Goal: Task Accomplishment & Management: Manage account settings

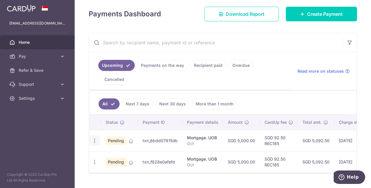
click at [96, 138] on icon "button" at bounding box center [95, 141] width 6 height 6
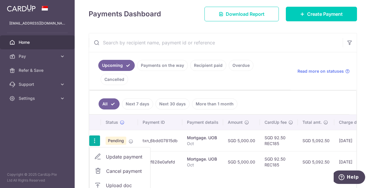
click at [128, 153] on span "Update payment" at bounding box center [126, 156] width 40 height 7
radio input "true"
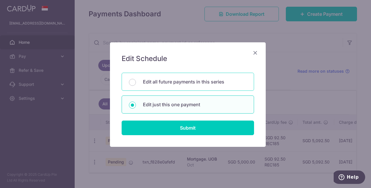
click at [172, 84] on p "Edit all future payments in this series" at bounding box center [195, 81] width 104 height 7
click at [136, 84] on input "Edit all future payments in this series" at bounding box center [132, 82] width 7 height 7
radio input "true"
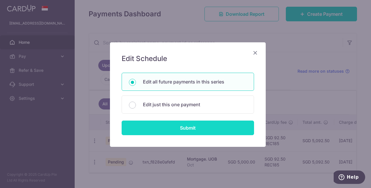
click at [170, 125] on input "Submit" at bounding box center [188, 127] width 132 height 15
radio input "true"
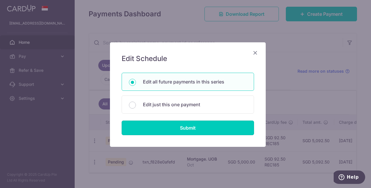
type input "5,000.00"
type input "Oct"
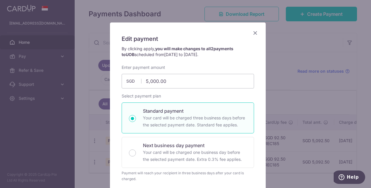
scroll to position [29, 0]
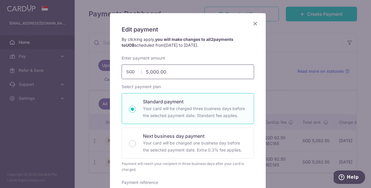
drag, startPoint x: 172, startPoint y: 71, endPoint x: 139, endPoint y: 76, distance: 33.3
click at [137, 72] on div "5,000.00 5000.00 SGD" at bounding box center [188, 71] width 132 height 15
drag, startPoint x: 169, startPoint y: 70, endPoint x: 140, endPoint y: 73, distance: 29.1
click at [140, 73] on input "5,000.00" at bounding box center [188, 71] width 132 height 15
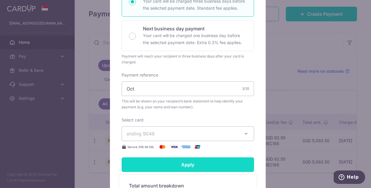
scroll to position [146, 0]
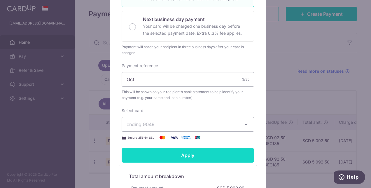
type input "3,305.36"
click at [182, 152] on input "Apply" at bounding box center [188, 155] width 132 height 15
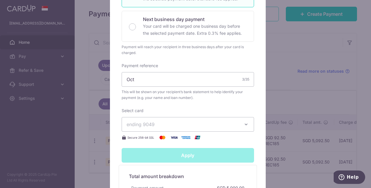
type input "Successfully Applied"
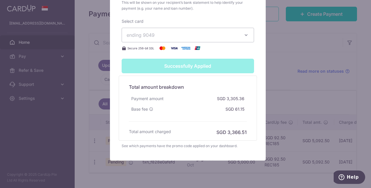
scroll to position [269, 0]
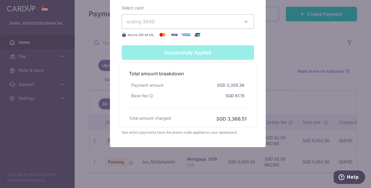
click at [247, 169] on div "Edit payment By clicking apply, you will make changes to all 2 payments to UOB …" at bounding box center [185, 94] width 371 height 188
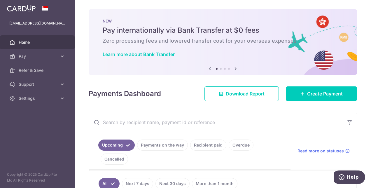
scroll to position [58, 0]
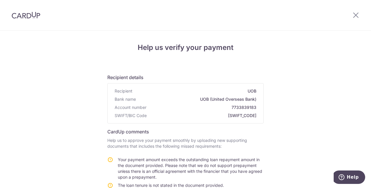
drag, startPoint x: 296, startPoint y: 83, endPoint x: 262, endPoint y: 92, distance: 34.4
click at [296, 83] on div "Help us verify your payment Recipient details Recipient UOB Bank name UOB (Unit…" at bounding box center [185, 180] width 371 height 298
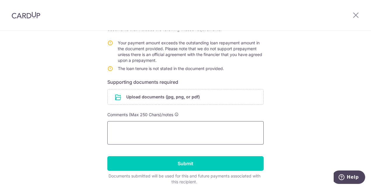
click at [149, 128] on textarea at bounding box center [185, 132] width 156 height 23
click at [164, 98] on input "file" at bounding box center [186, 96] width 156 height 15
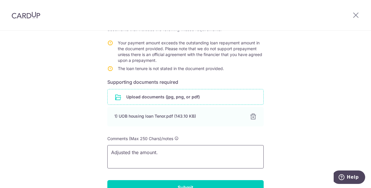
click at [179, 152] on textarea "Adjusted the amount." at bounding box center [185, 156] width 156 height 23
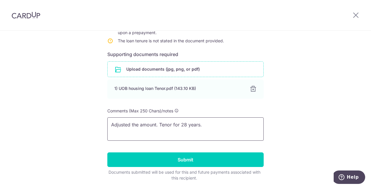
scroll to position [164, 0]
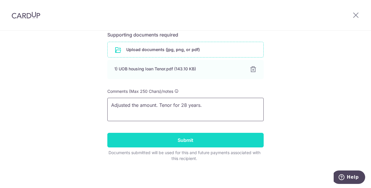
type textarea "Adjusted the amount. Tenor for 28 years."
click at [176, 141] on input "Submit" at bounding box center [185, 140] width 156 height 15
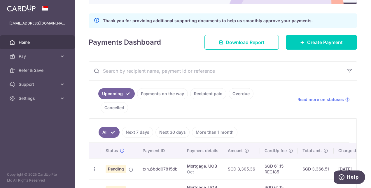
scroll to position [87, 0]
